Goal: Communication & Community: Participate in discussion

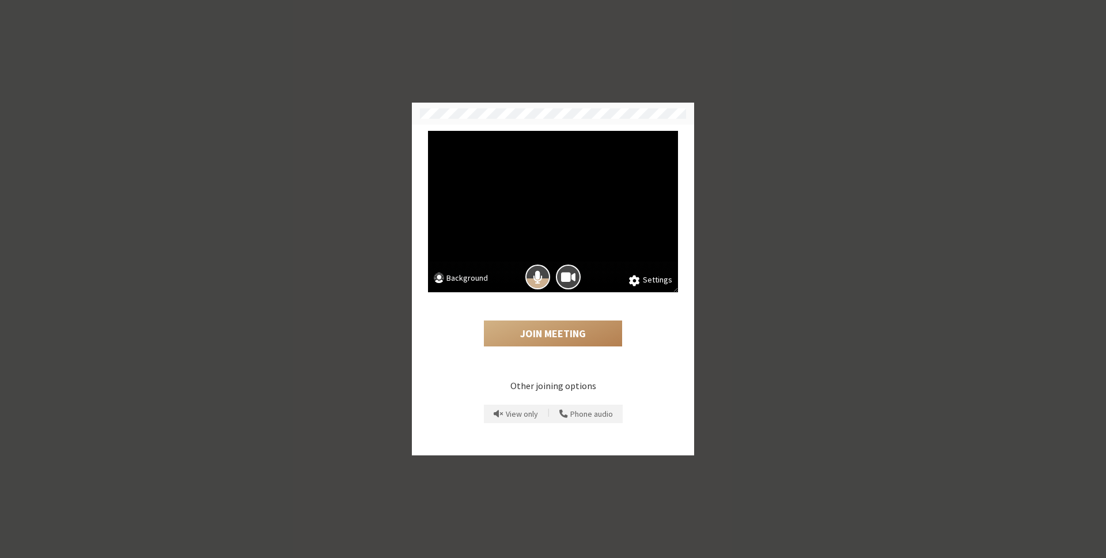
click at [593, 298] on div "Join Meeting" at bounding box center [553, 323] width 250 height 63
click at [566, 330] on button "Join Meeting" at bounding box center [553, 333] width 138 height 27
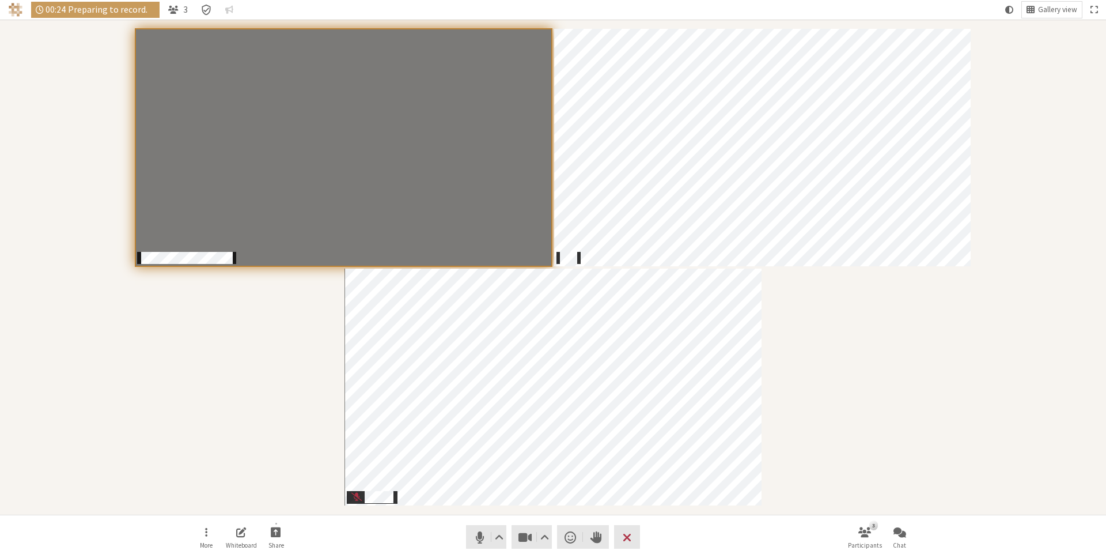
click at [298, 358] on div "Participants" at bounding box center [553, 267] width 1090 height 479
click at [971, 289] on div "Participants" at bounding box center [553, 267] width 1090 height 479
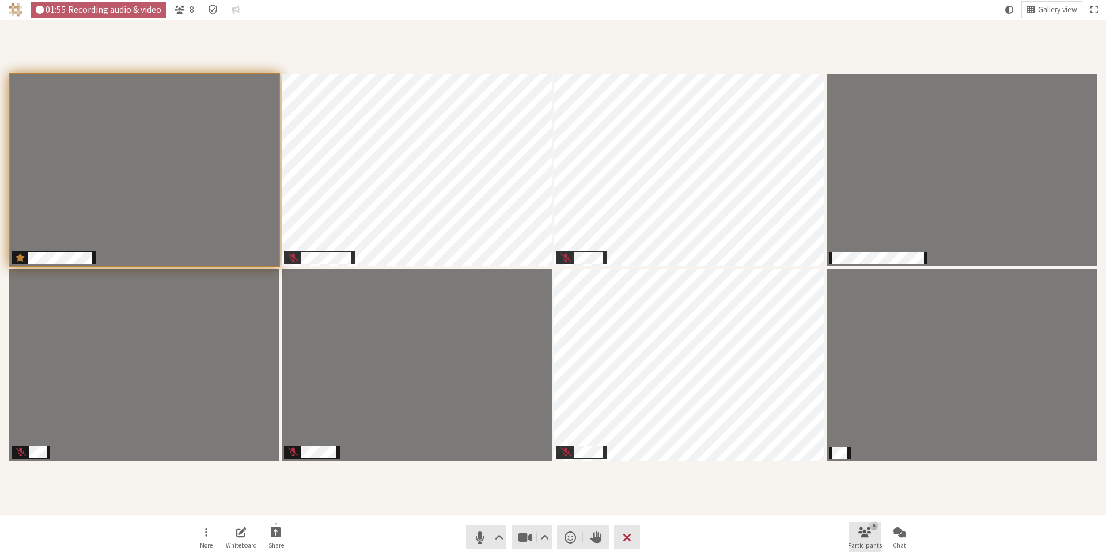
click at [861, 532] on span "Open participant list" at bounding box center [865, 531] width 13 height 13
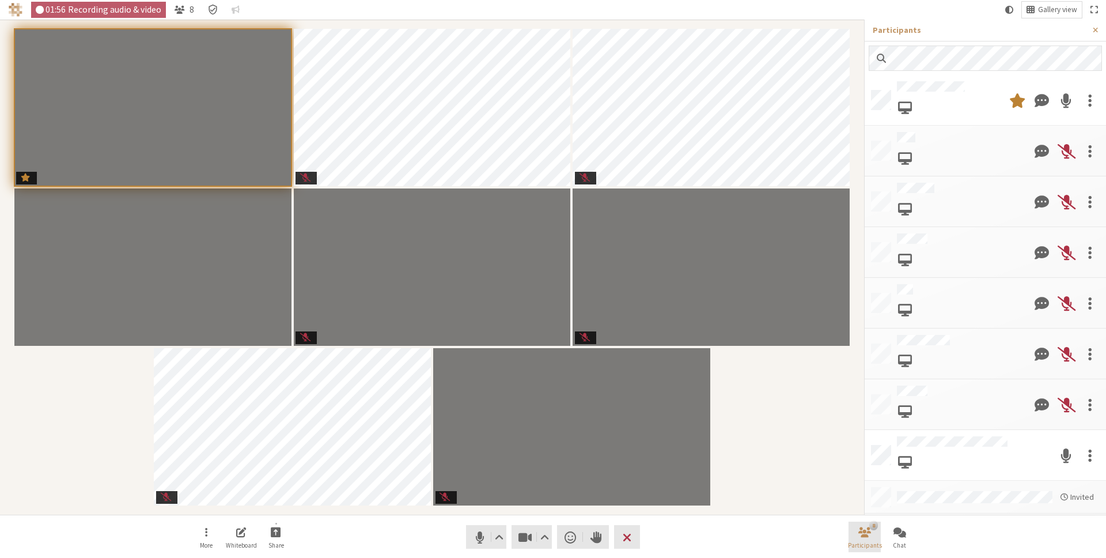
scroll to position [116, 0]
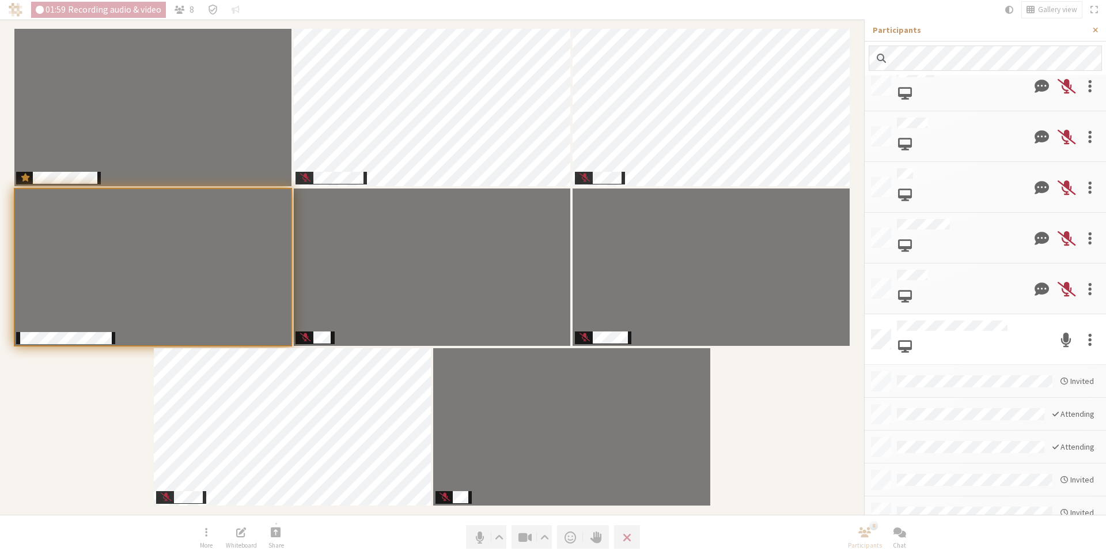
click at [970, 445] on li "Attending" at bounding box center [985, 446] width 241 height 33
click at [1098, 24] on button "Close sidebar" at bounding box center [1095, 30] width 21 height 21
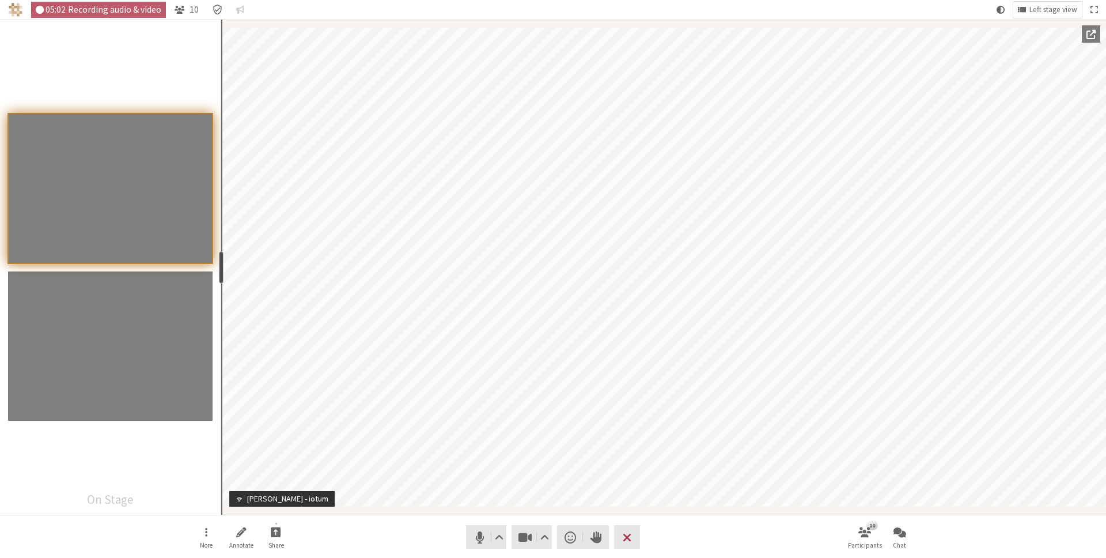
drag, startPoint x: 117, startPoint y: 264, endPoint x: 219, endPoint y: 262, distance: 102.0
click at [219, 262] on div "resize" at bounding box center [221, 267] width 5 height 32
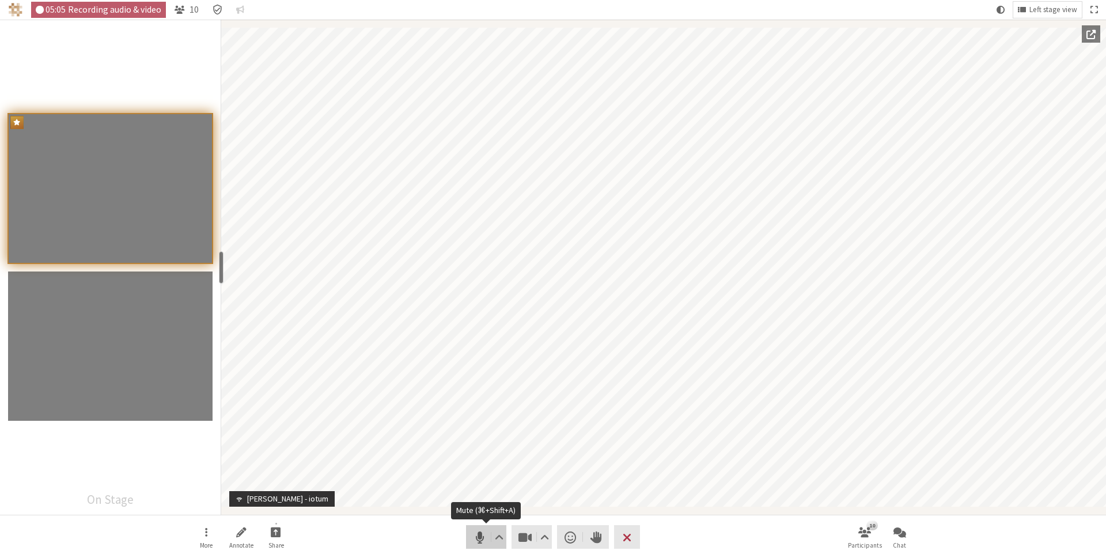
click at [477, 533] on span "Mute (⌘+Shift+A)" at bounding box center [480, 537] width 16 height 16
